Goal: Information Seeking & Learning: Learn about a topic

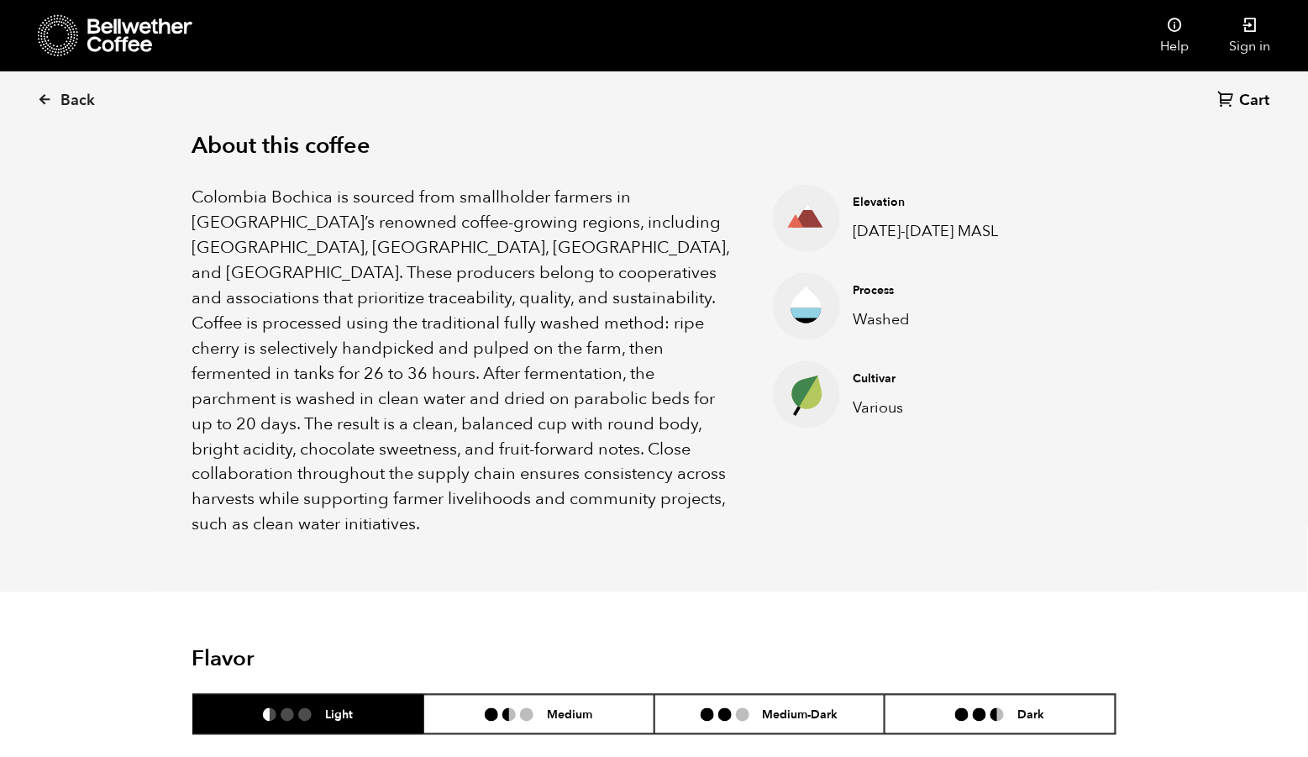
scroll to position [533, 0]
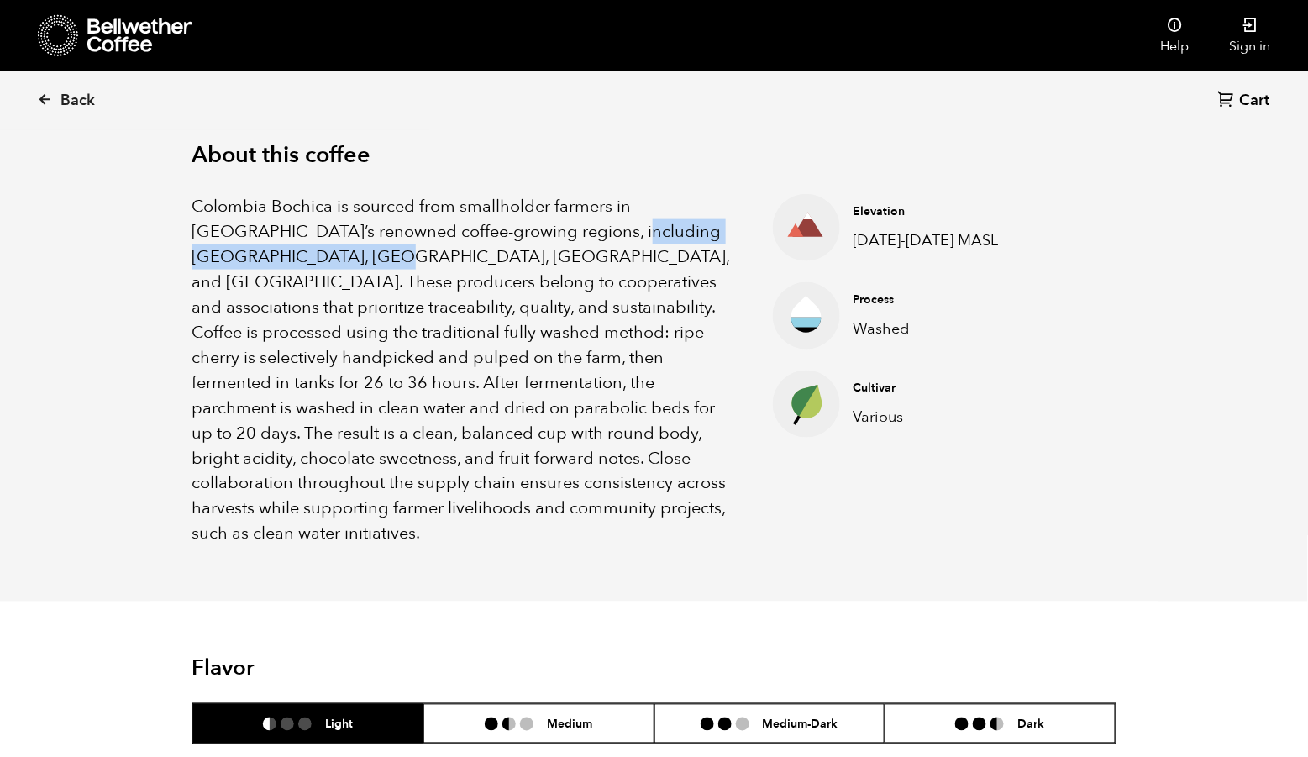
drag, startPoint x: 539, startPoint y: 254, endPoint x: 278, endPoint y: 279, distance: 262.4
click at [278, 279] on p "Colombia Bochica is sourced from smallholder farmers in [GEOGRAPHIC_DATA]’s ren…" at bounding box center [461, 370] width 539 height 353
copy p "Huila, Cauca, Nariño, and [GEOGRAPHIC_DATA]"
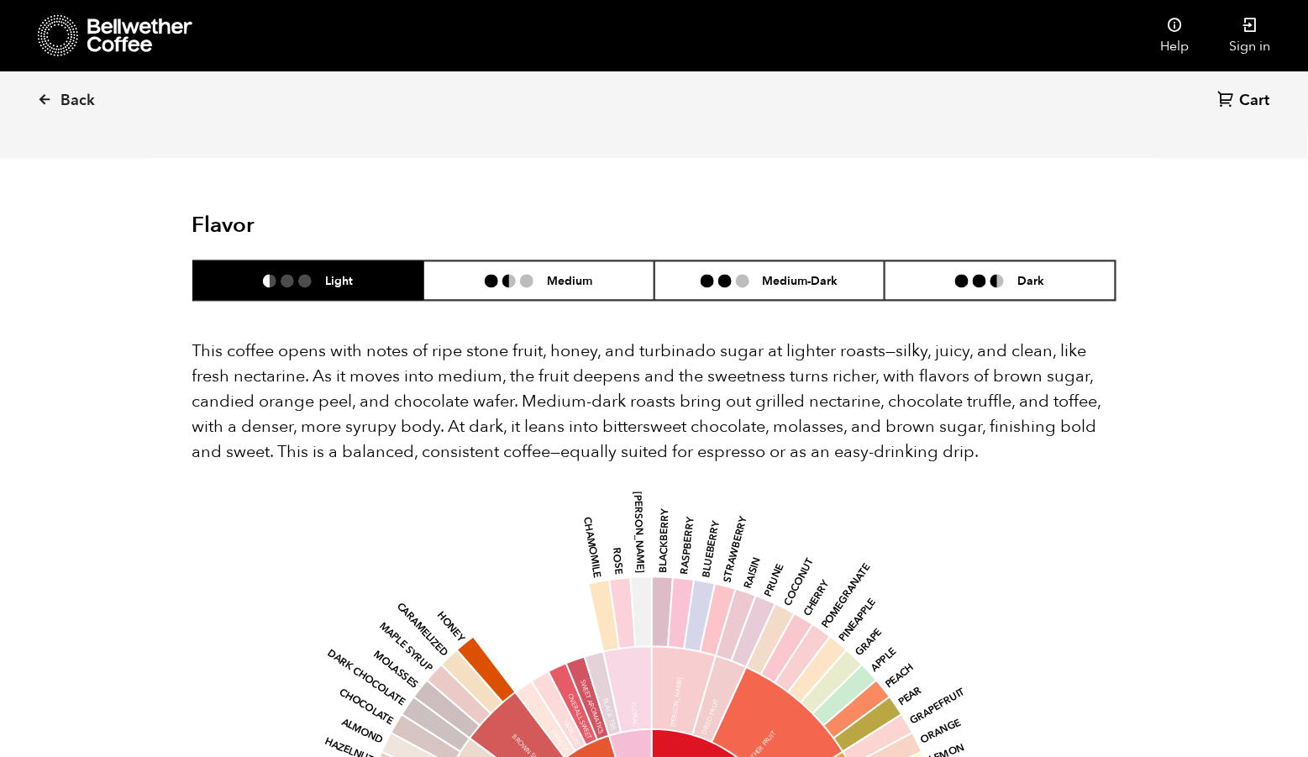
scroll to position [986, 0]
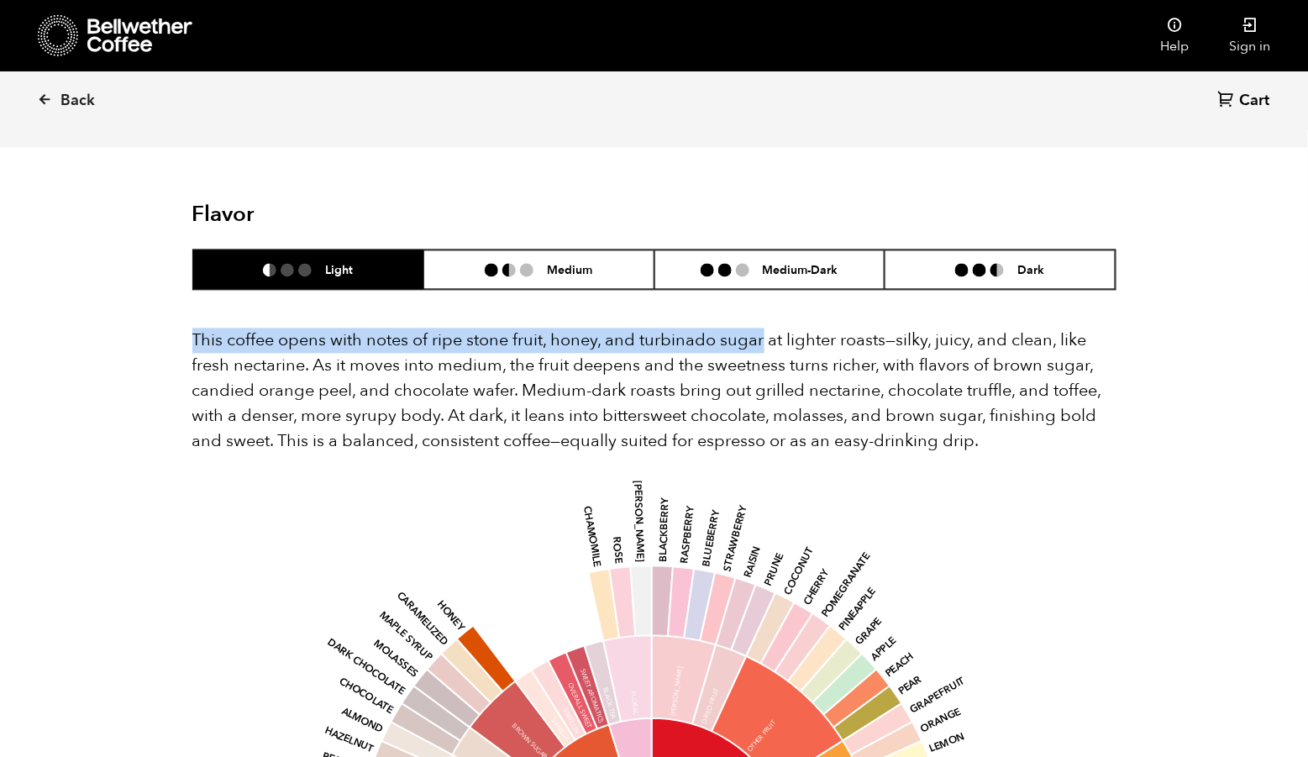
drag, startPoint x: 194, startPoint y: 328, endPoint x: 768, endPoint y: 327, distance: 573.7
click at [768, 328] on p "This coffee opens with notes of ripe stone fruit, honey, and turbinado sugar at…" at bounding box center [654, 391] width 924 height 126
copy p "This coffee opens with notes of ripe stone fruit, honey, and turbinado sugar"
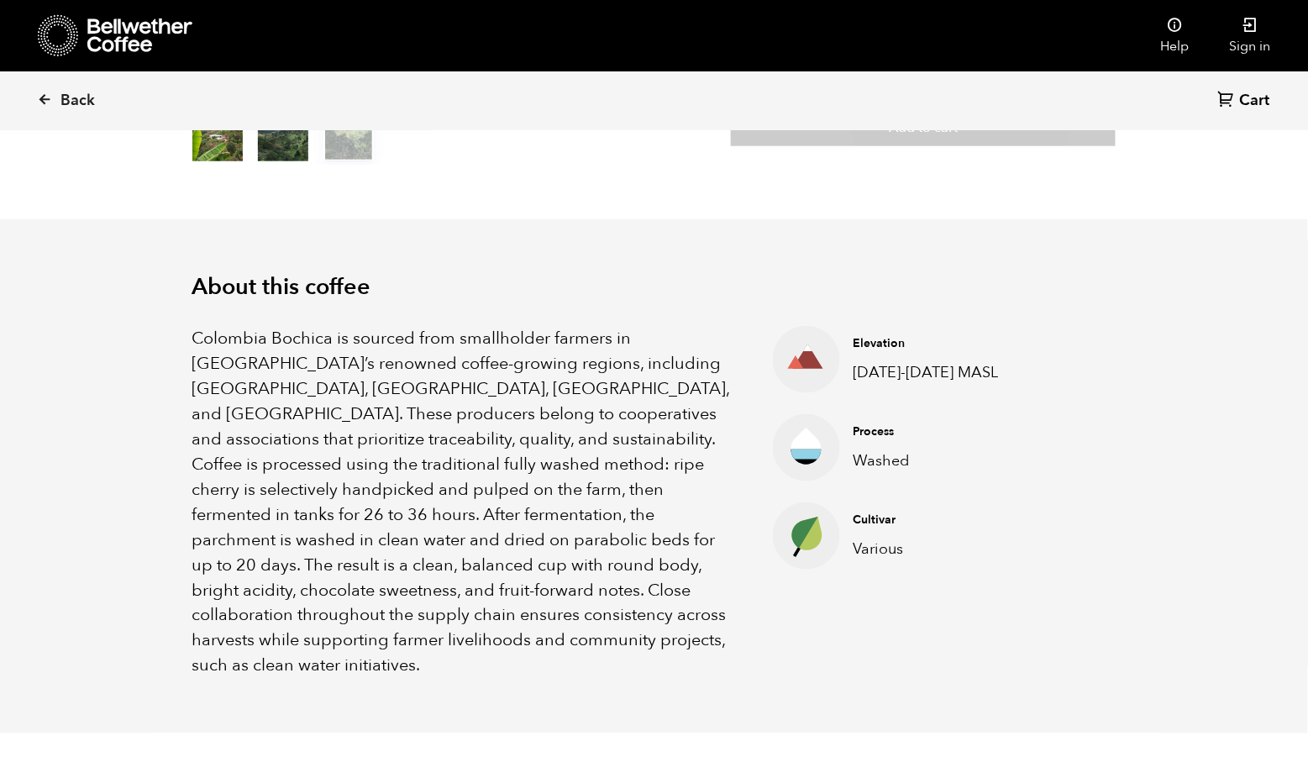
scroll to position [433, 0]
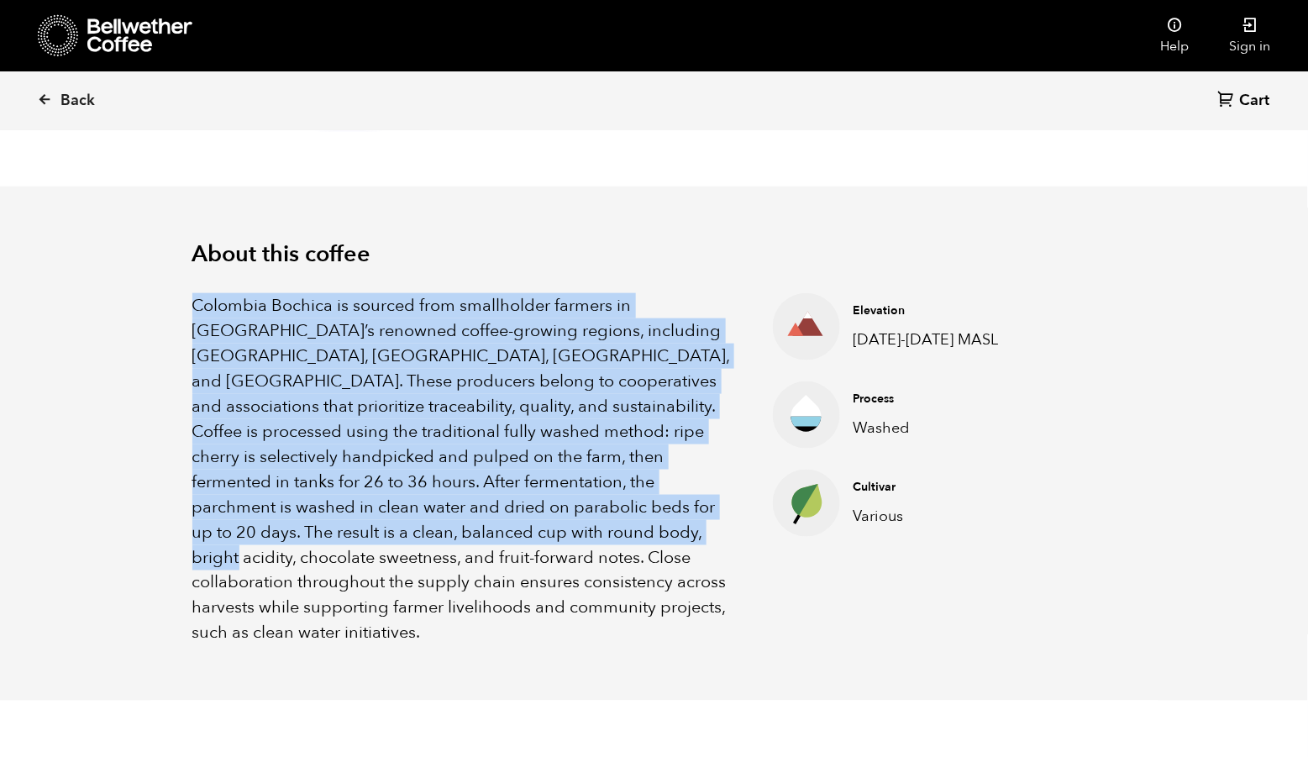
drag, startPoint x: 194, startPoint y: 325, endPoint x: 541, endPoint y: 549, distance: 413.1
click at [541, 549] on p "Colombia Bochica is sourced from smallholder farmers in [GEOGRAPHIC_DATA]’s ren…" at bounding box center [461, 469] width 539 height 353
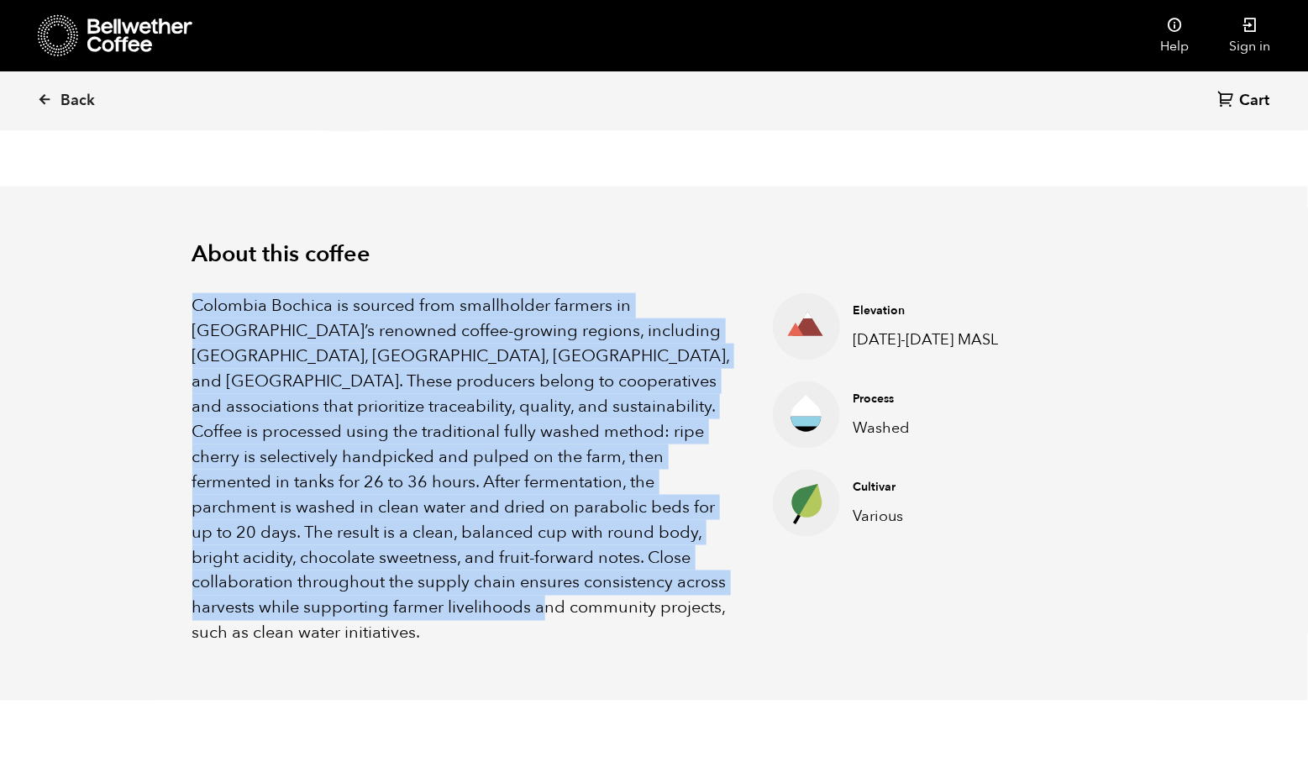
drag, startPoint x: 365, startPoint y: 629, endPoint x: 183, endPoint y: 337, distance: 344.0
click at [183, 337] on div "About this coffee Colombia Bochica is sourced from smallholder farmers in [GEOG…" at bounding box center [654, 443] width 1008 height 514
copy p "Colombia Bochica is sourced from smallholder farmers in [GEOGRAPHIC_DATA]’s ren…"
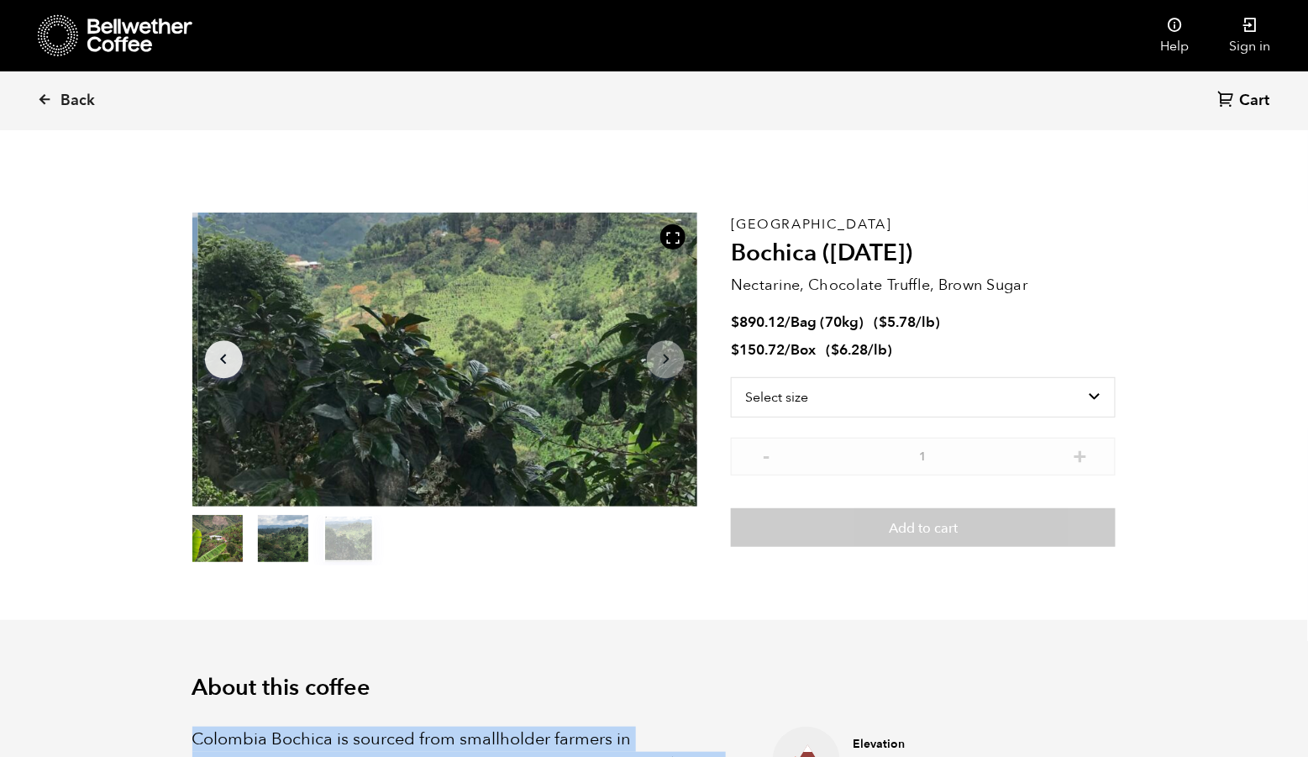
scroll to position [0, 0]
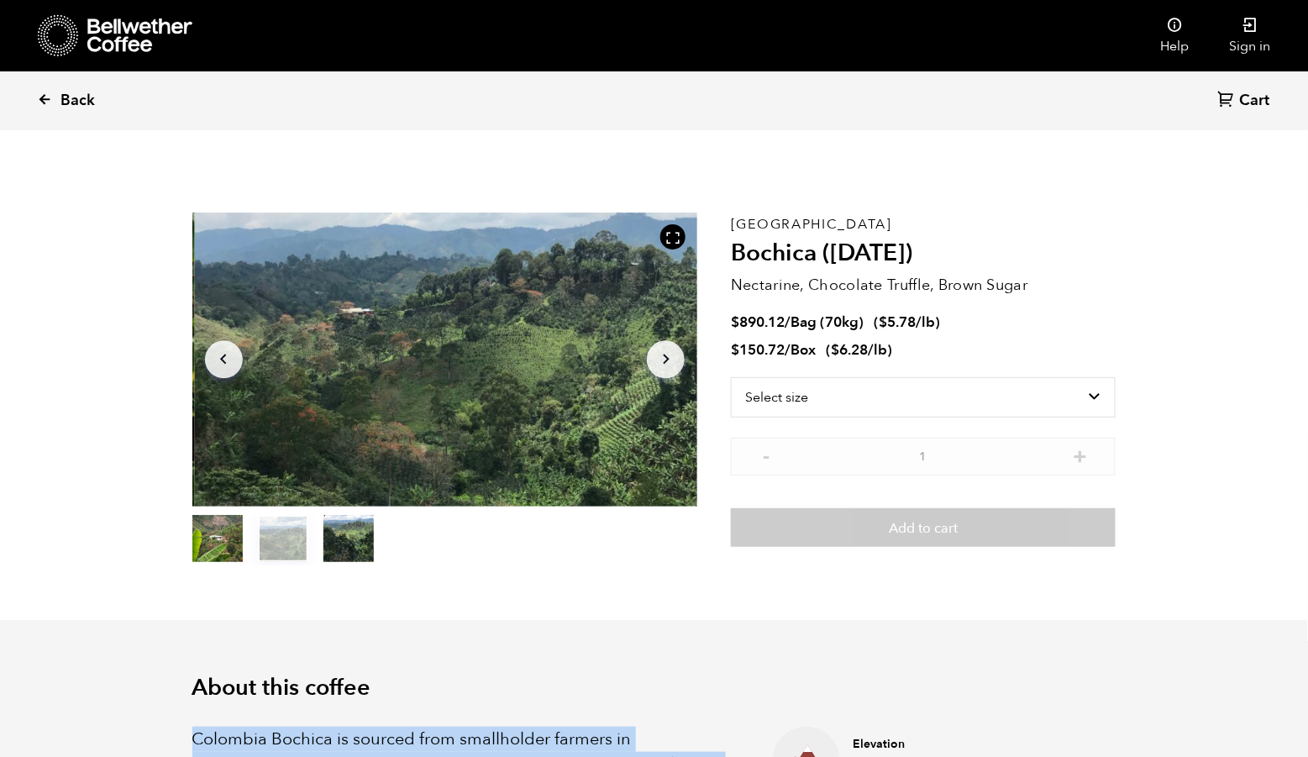
click at [76, 99] on span "Back" at bounding box center [77, 101] width 34 height 20
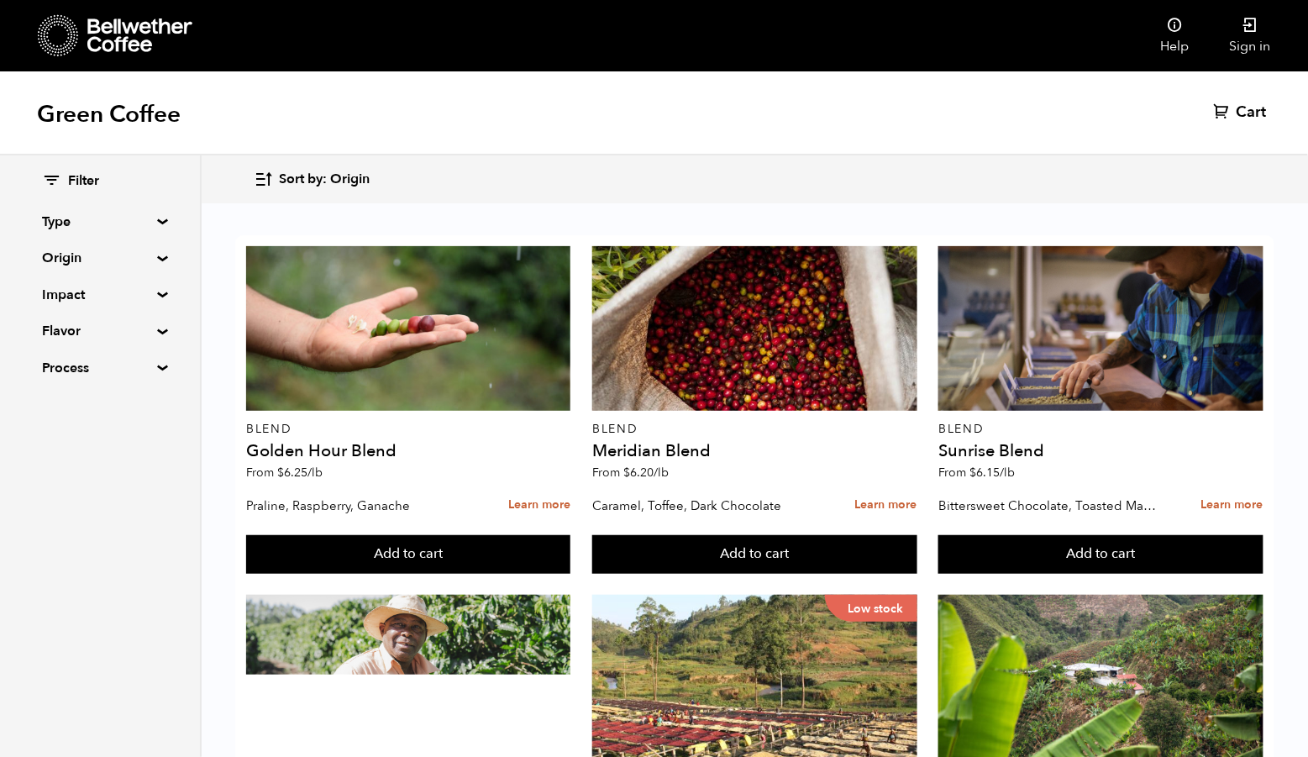
scroll to position [971, 0]
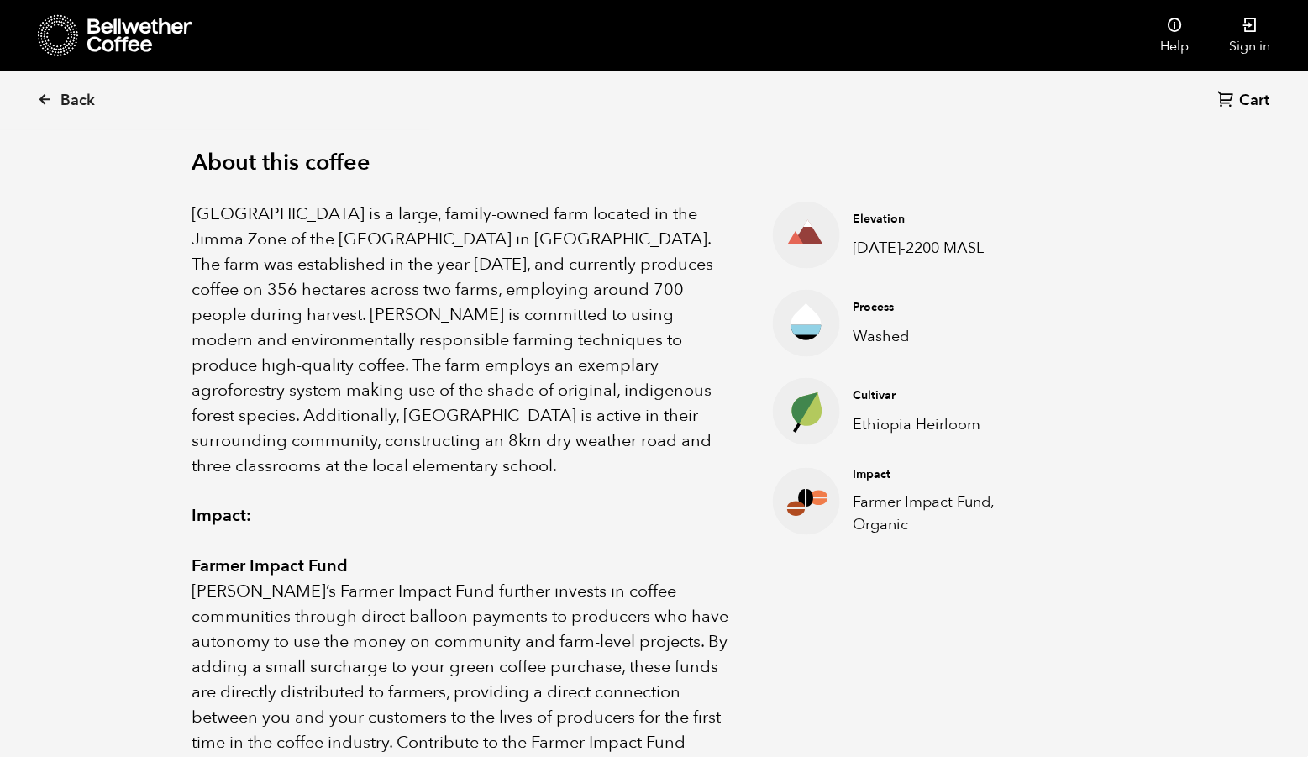
scroll to position [461, 0]
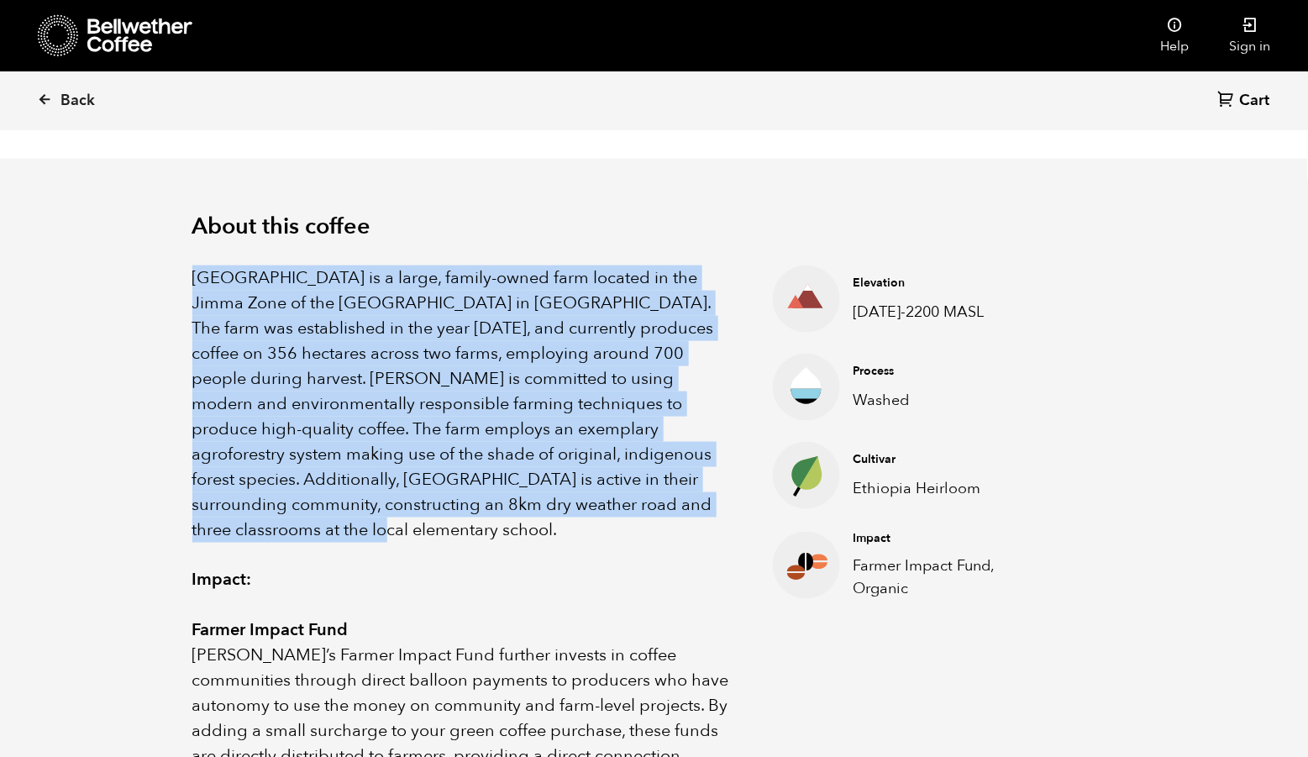
drag, startPoint x: 193, startPoint y: 299, endPoint x: 443, endPoint y: 543, distance: 349.9
click at [443, 543] on div "About this coffee Limmu Kossa Estate is a large, family-owned farm located in t…" at bounding box center [654, 554] width 1008 height 791
copy p "Limmu Kossa Estate is a large, family-owned farm located in the Jimma Zone of t…"
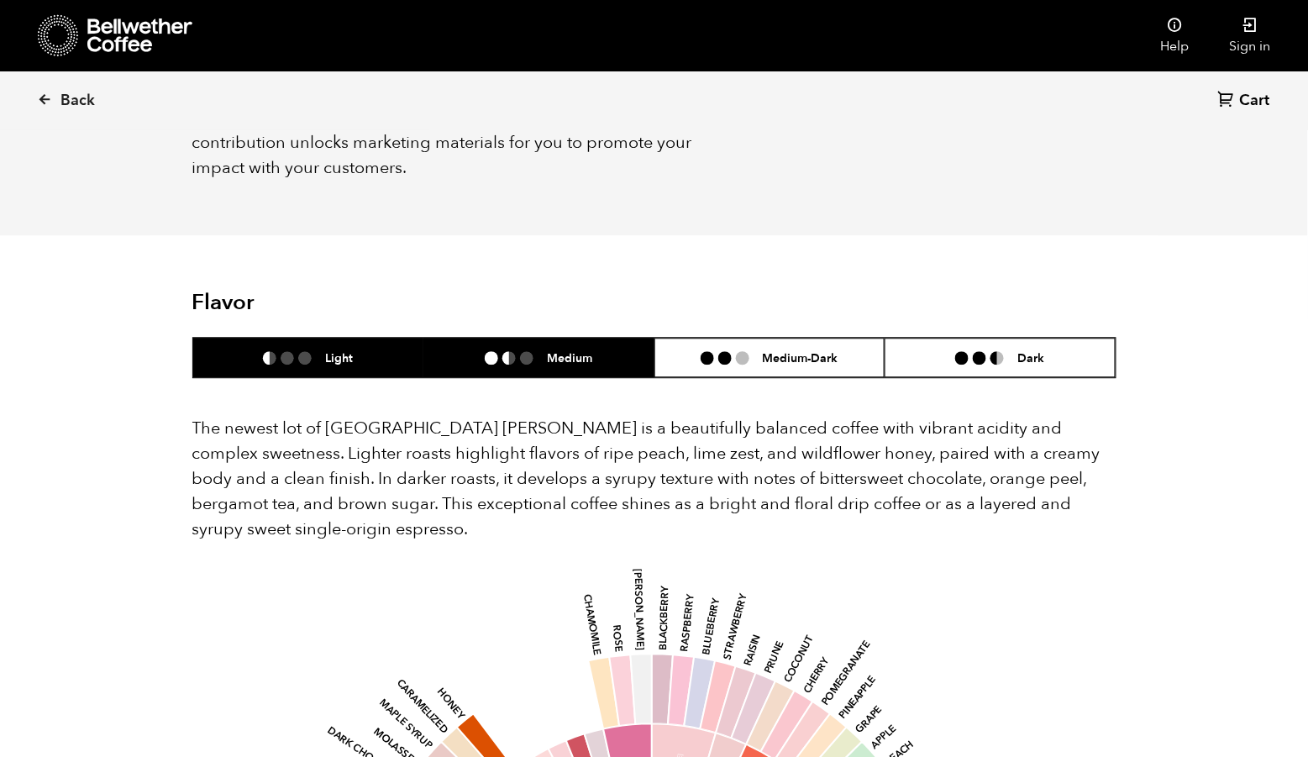
scroll to position [1171, 0]
